Goal: Contribute content: Add original content to the website for others to see

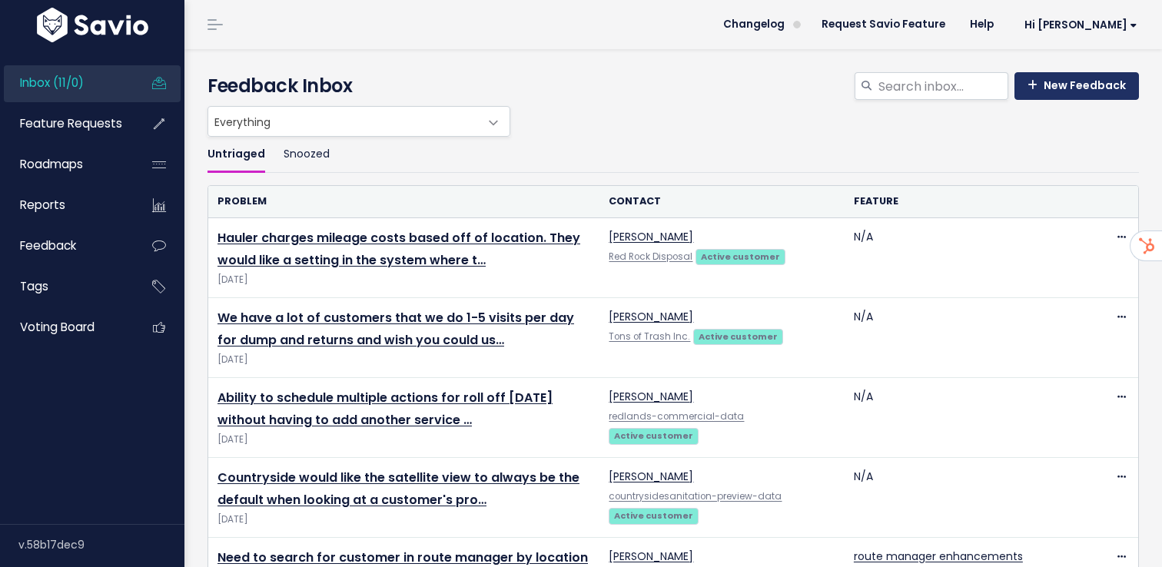
click at [1068, 81] on link "New Feedback" at bounding box center [1077, 86] width 125 height 28
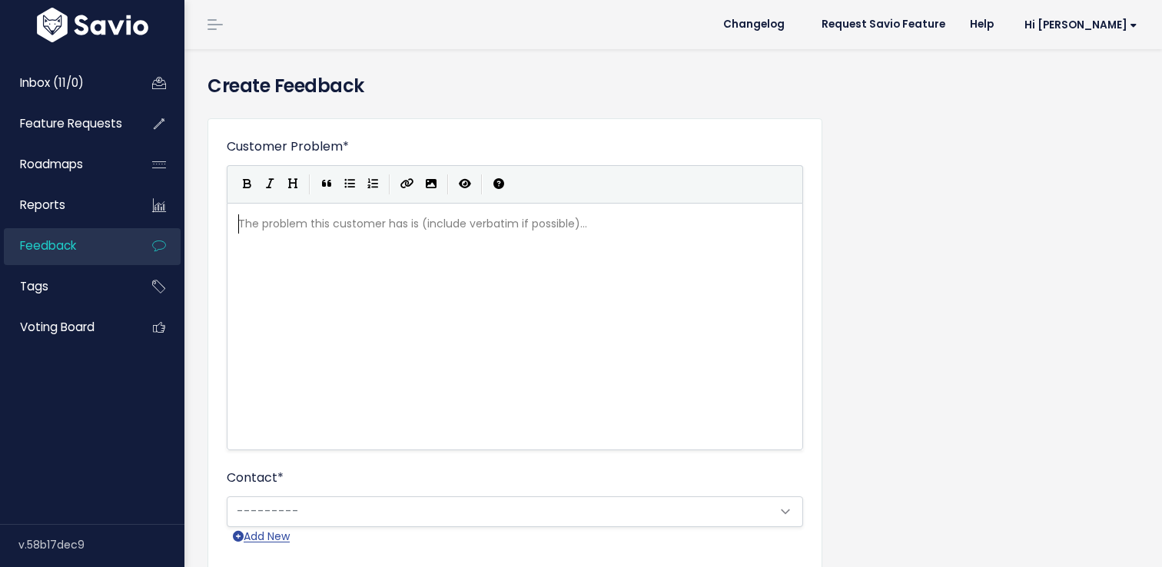
scroll to position [2, 0]
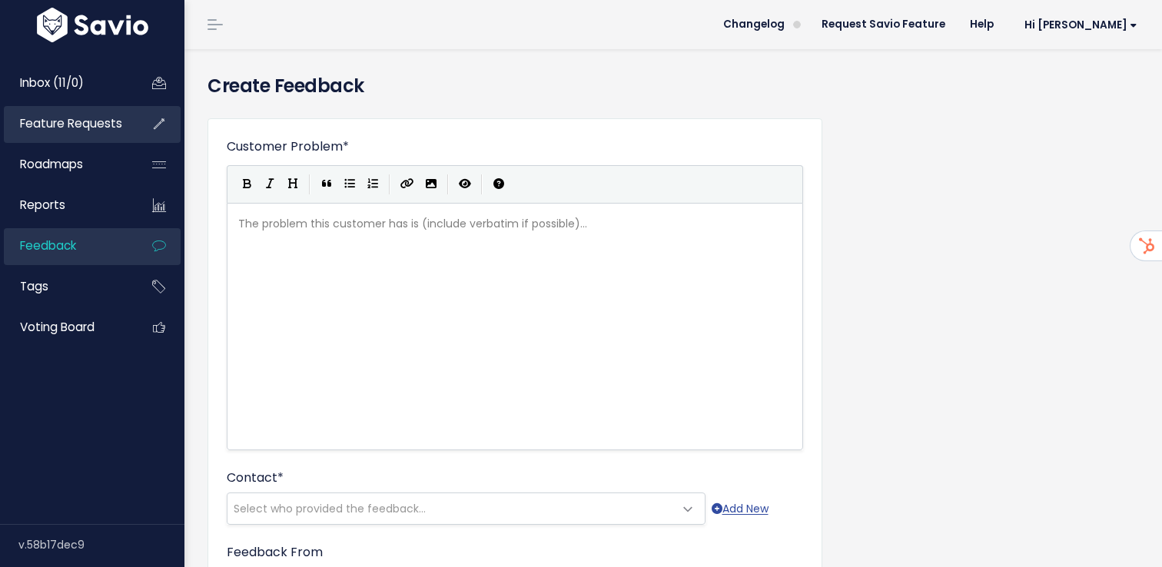
click at [84, 126] on span "Feature Requests" at bounding box center [71, 123] width 102 height 16
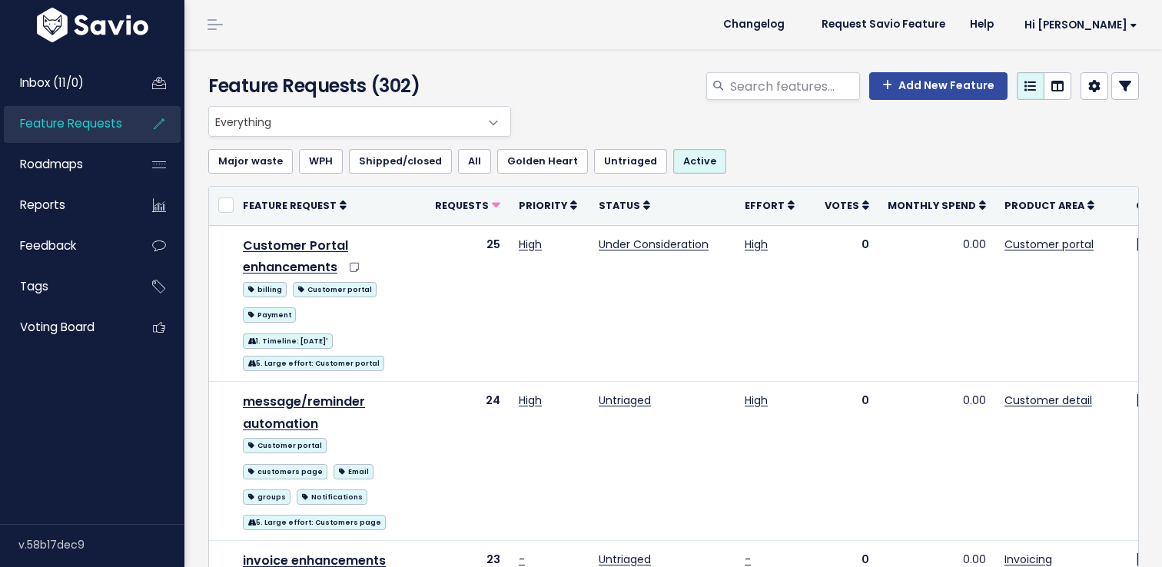
click at [65, 116] on span "Feature Requests" at bounding box center [71, 123] width 102 height 16
click at [935, 87] on link "Add New Feature" at bounding box center [938, 86] width 138 height 28
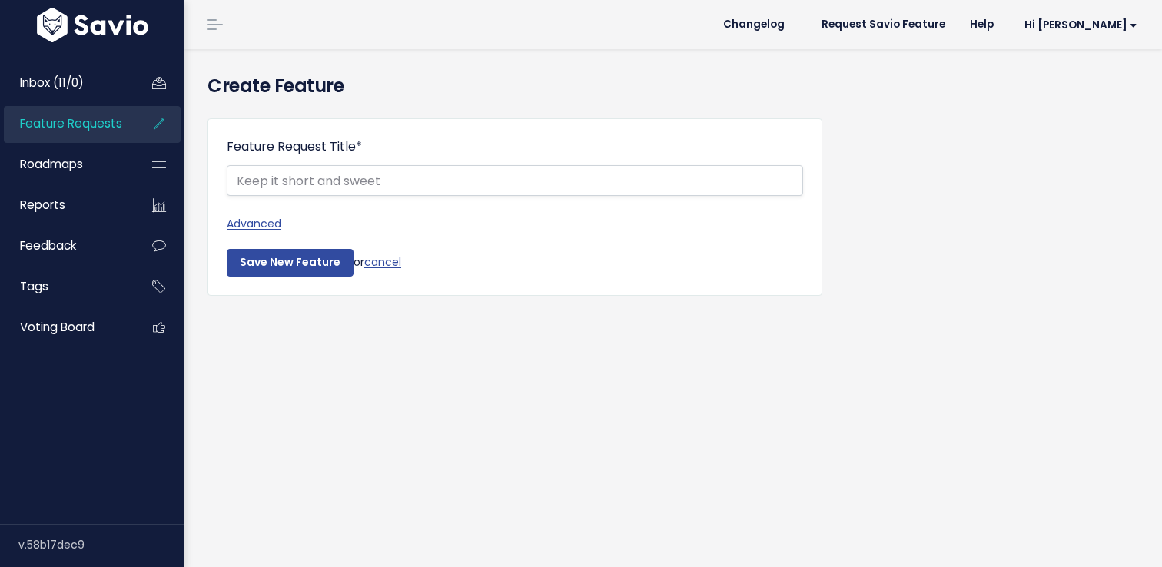
select select
click at [275, 221] on link "Advanced" at bounding box center [515, 223] width 576 height 19
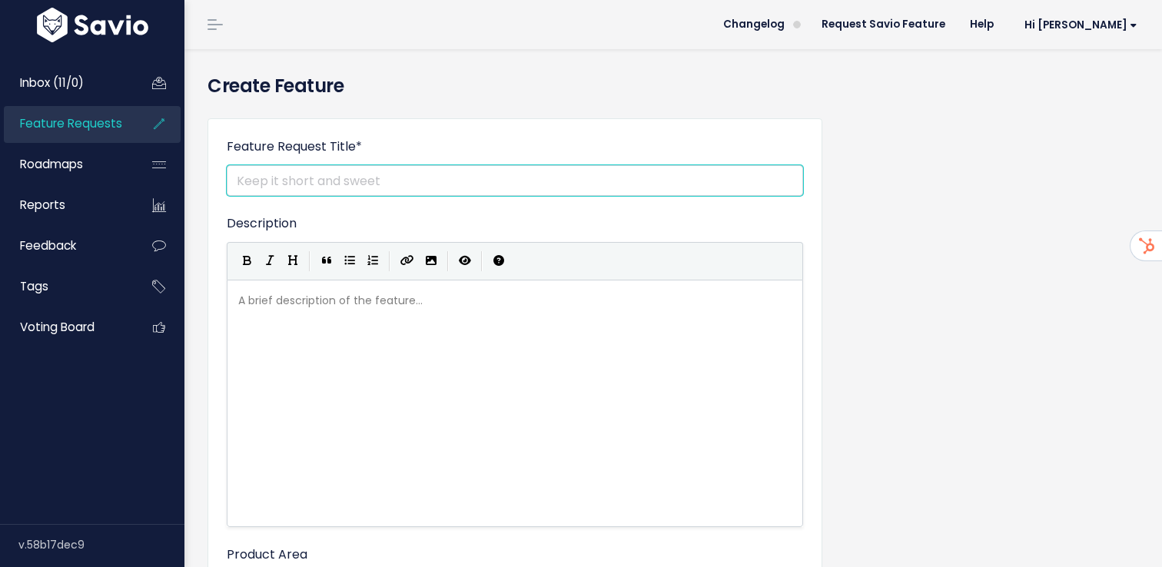
click at [271, 179] on input "Feature Request Title *" at bounding box center [515, 180] width 576 height 31
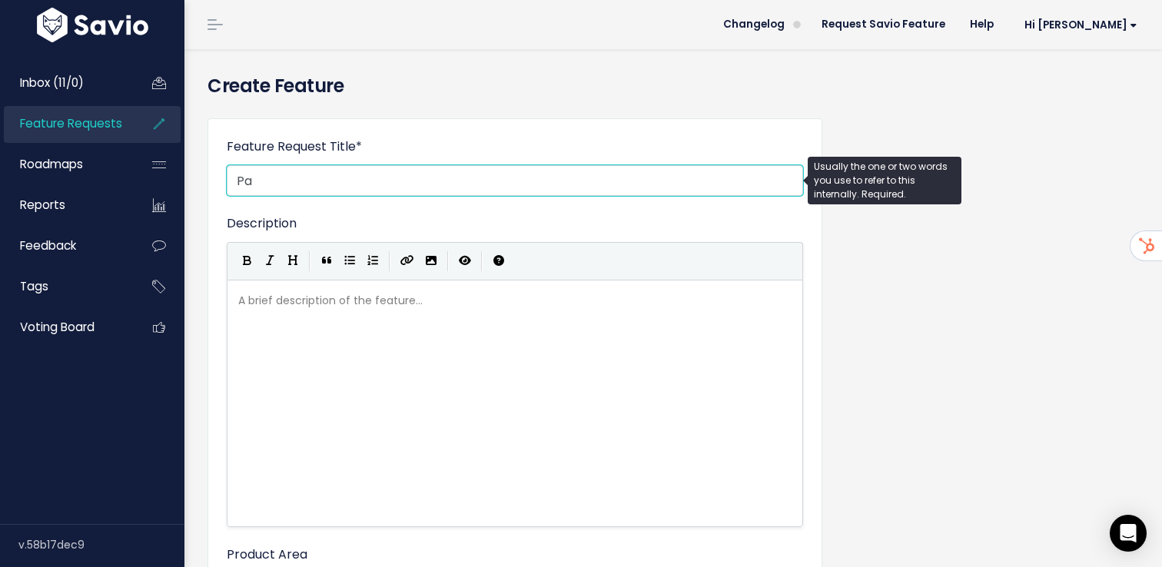
type input "P"
type input "Batch Payments Additional Need - [PERSON_NAME] Scrap"
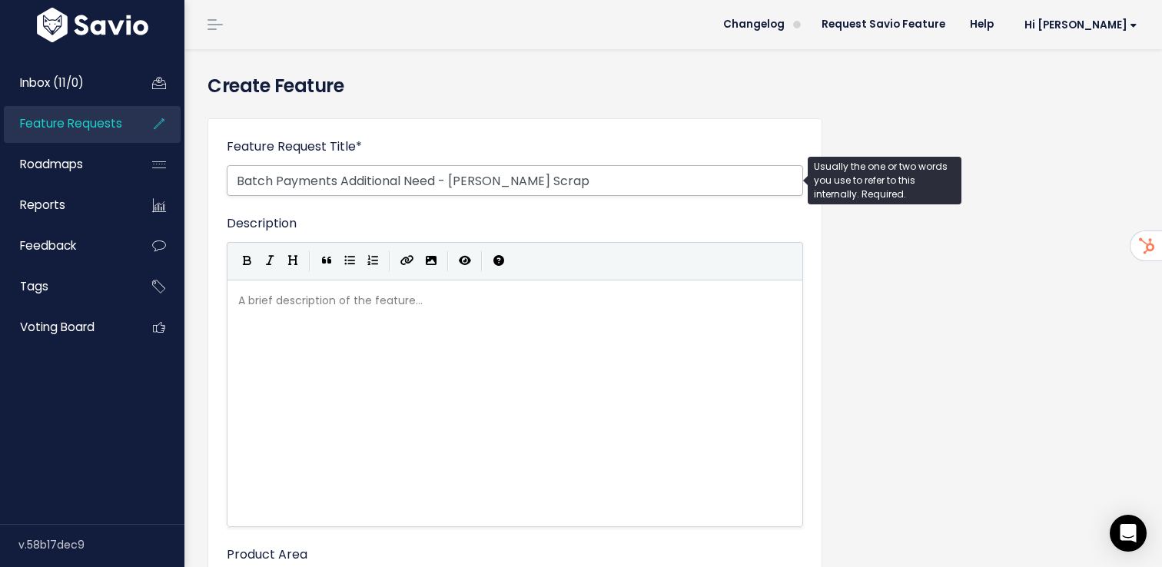
scroll to position [5, 0]
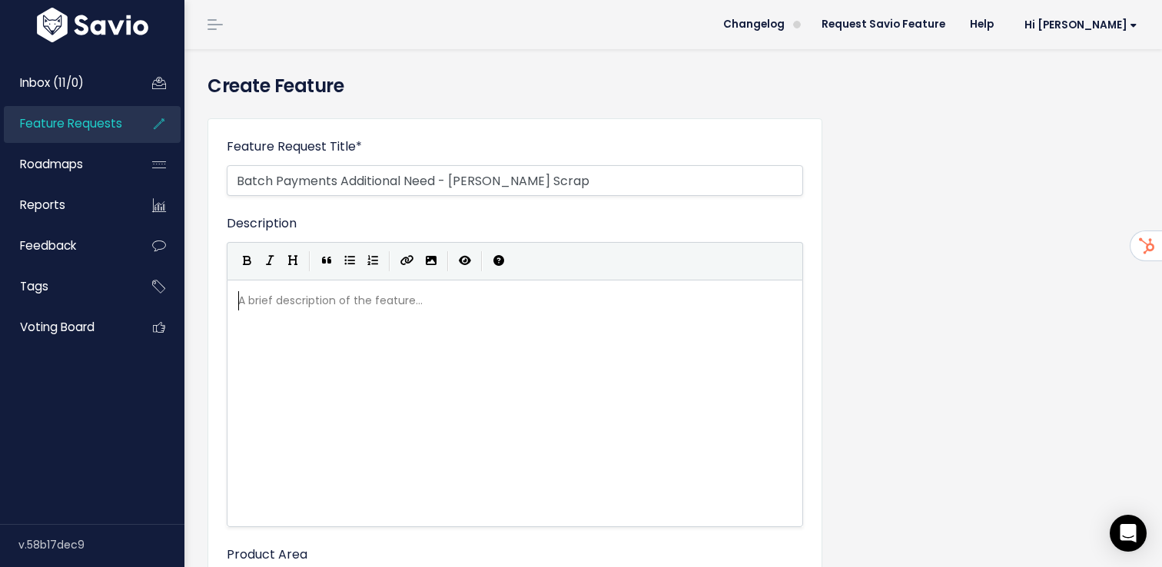
click at [280, 315] on div "A brief description of the feature... ​" at bounding box center [534, 422] width 598 height 269
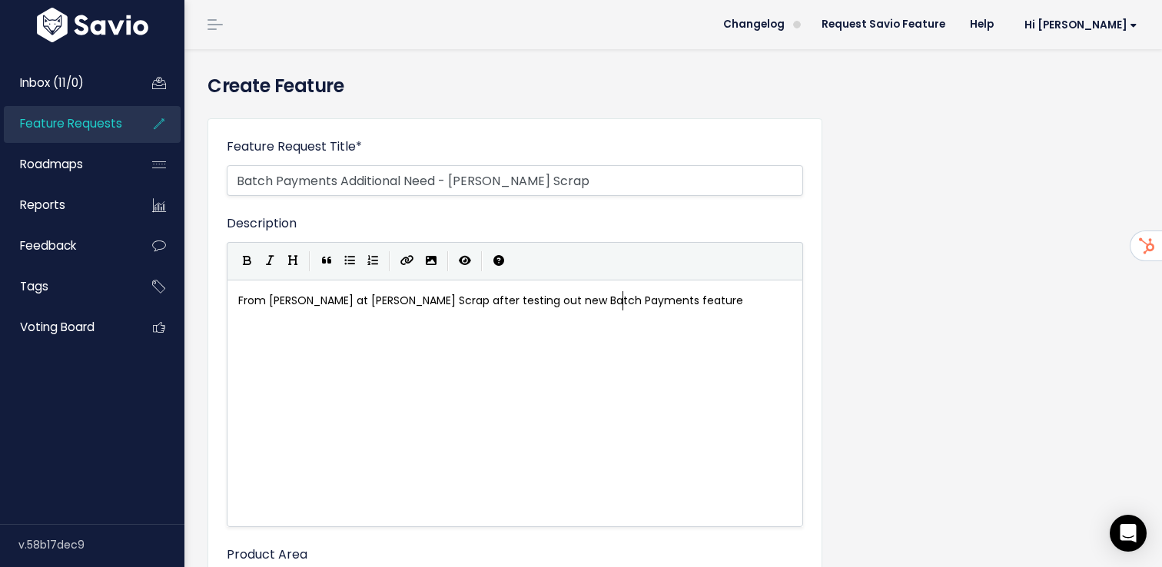
type textarea "From Doug at Miller Scrap after testing out new Batch Payments feature:"
type textarea "​"
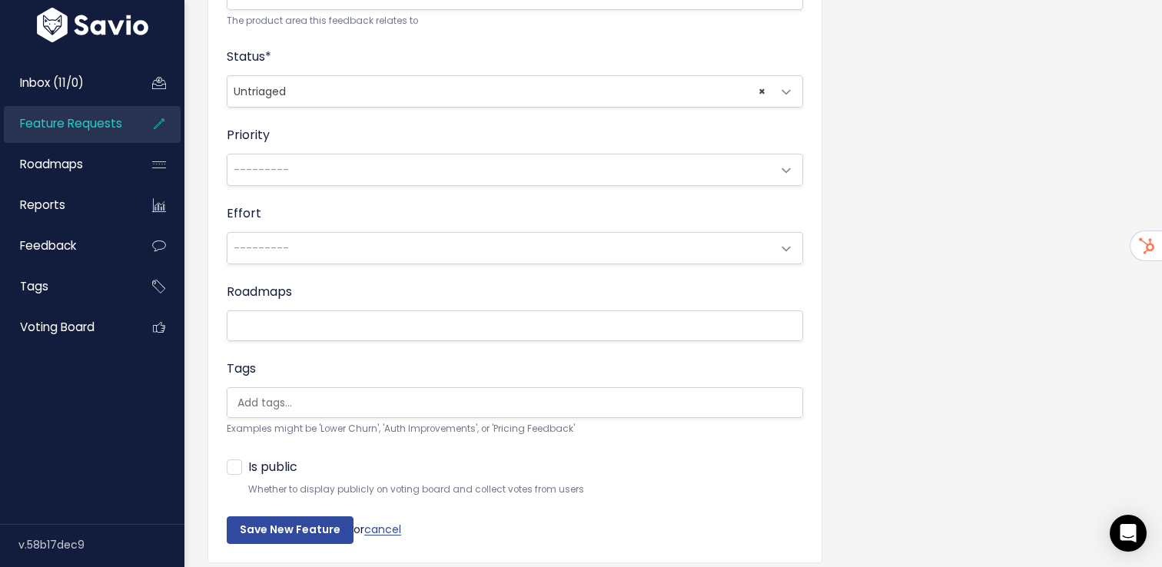
scroll to position [651, 0]
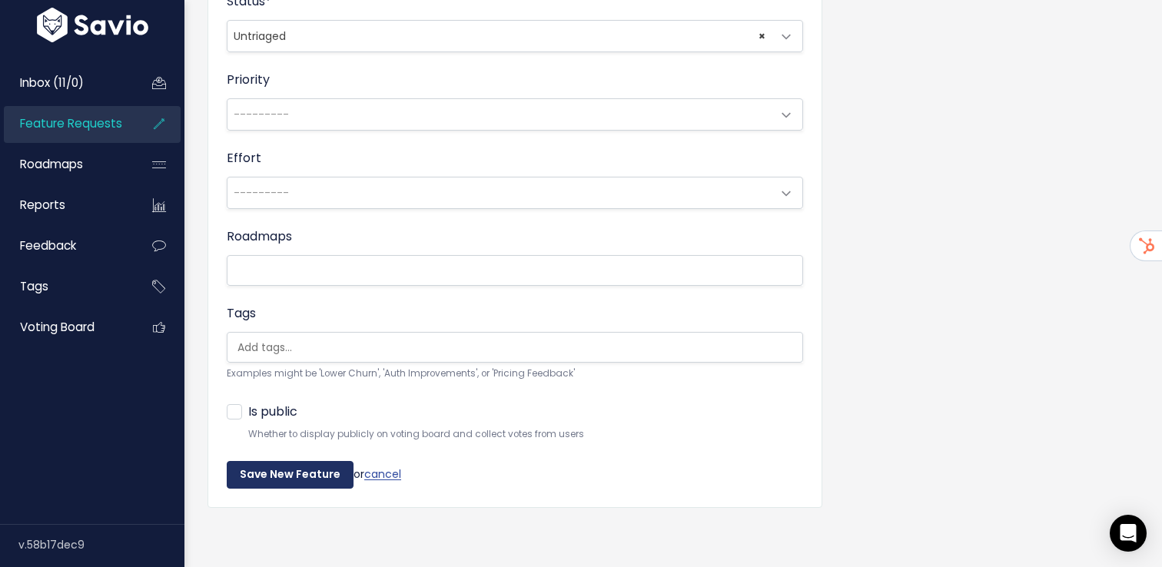
click at [276, 473] on input "Save New Feature" at bounding box center [290, 475] width 127 height 28
